Goal: Task Accomplishment & Management: Complete application form

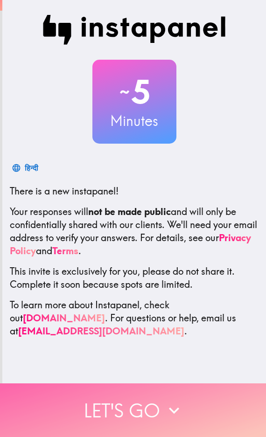
click at [131, 416] on button "Let's go" at bounding box center [133, 410] width 266 height 54
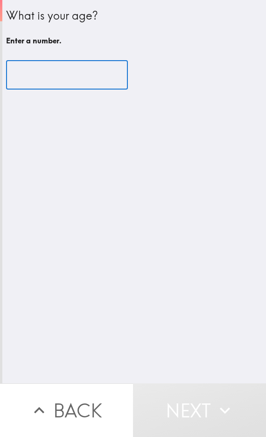
drag, startPoint x: 42, startPoint y: 75, endPoint x: 48, endPoint y: 77, distance: 6.5
click at [43, 76] on input "number" at bounding box center [67, 75] width 122 height 29
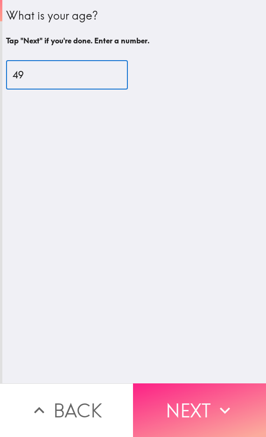
type input "49"
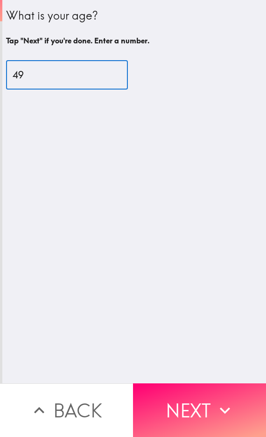
click at [192, 408] on button "Next" at bounding box center [199, 410] width 133 height 54
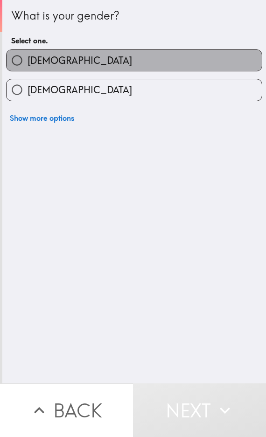
drag, startPoint x: 181, startPoint y: 59, endPoint x: 186, endPoint y: 63, distance: 6.1
click at [181, 59] on label "[DEMOGRAPHIC_DATA]" at bounding box center [134, 60] width 255 height 21
click at [28, 59] on input "[DEMOGRAPHIC_DATA]" at bounding box center [17, 60] width 21 height 21
radio input "true"
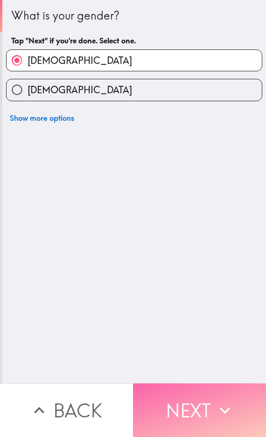
click at [215, 409] on icon "button" at bounding box center [225, 410] width 21 height 21
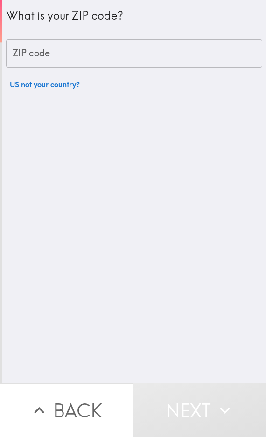
click at [75, 57] on input "ZIP code" at bounding box center [134, 53] width 256 height 29
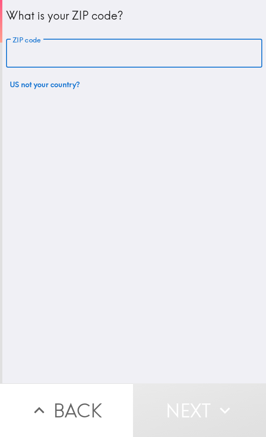
type input "70119"
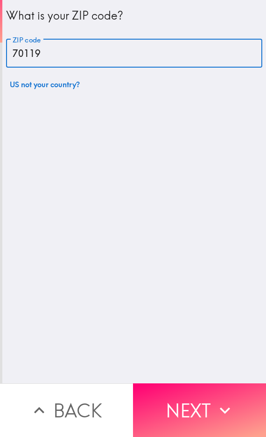
click at [199, 406] on button "Next" at bounding box center [199, 410] width 133 height 54
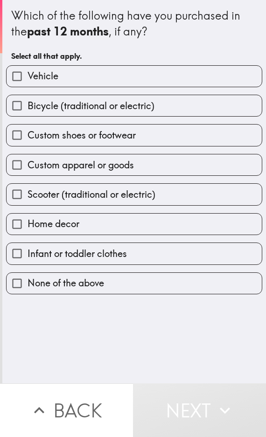
drag, startPoint x: 144, startPoint y: 104, endPoint x: 151, endPoint y: 112, distance: 10.9
click at [144, 104] on span "Bicycle (traditional or electric)" at bounding box center [91, 105] width 127 height 13
click at [28, 104] on input "Bicycle (traditional or electric)" at bounding box center [17, 105] width 21 height 21
checkbox input "true"
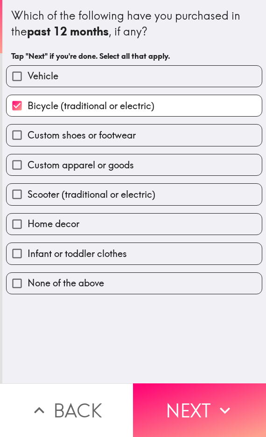
click at [166, 137] on label "Custom shoes or footwear" at bounding box center [134, 135] width 255 height 21
click at [28, 137] on input "Custom shoes or footwear" at bounding box center [17, 135] width 21 height 21
checkbox input "true"
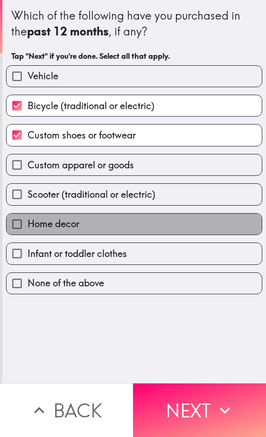
click at [199, 230] on label "Home decor" at bounding box center [134, 224] width 255 height 21
click at [28, 230] on input "Home decor" at bounding box center [17, 224] width 21 height 21
checkbox input "true"
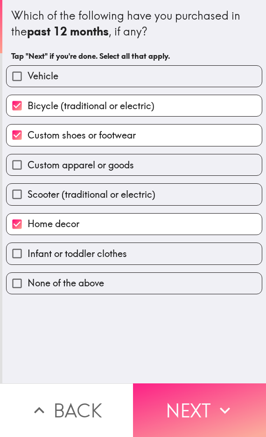
click at [242, 410] on button "Next" at bounding box center [199, 410] width 133 height 54
